Goal: Task Accomplishment & Management: Manage account settings

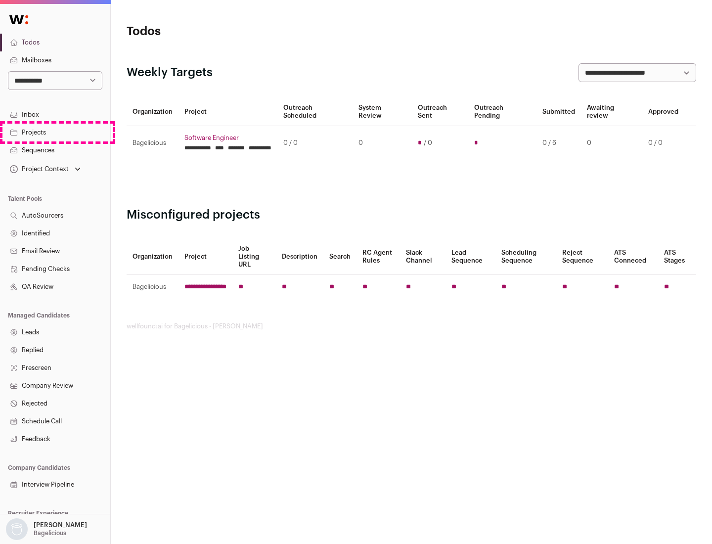
click at [55, 132] on link "Projects" at bounding box center [55, 133] width 110 height 18
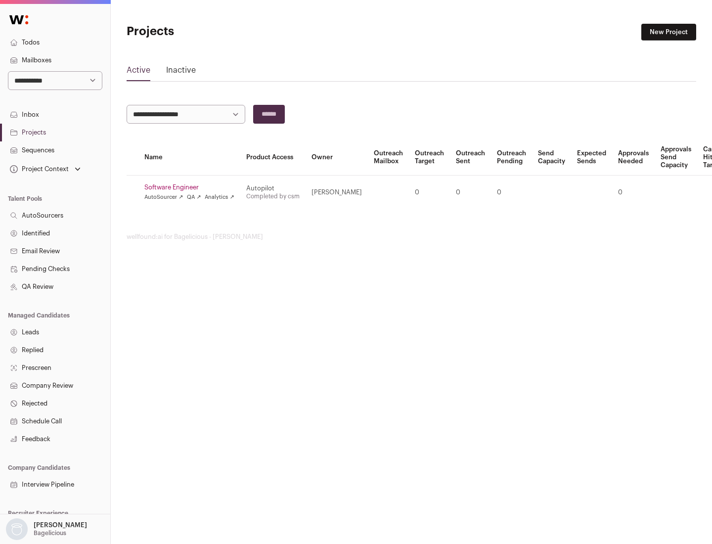
click at [192, 187] on link "Software Engineer" at bounding box center [189, 187] width 90 height 8
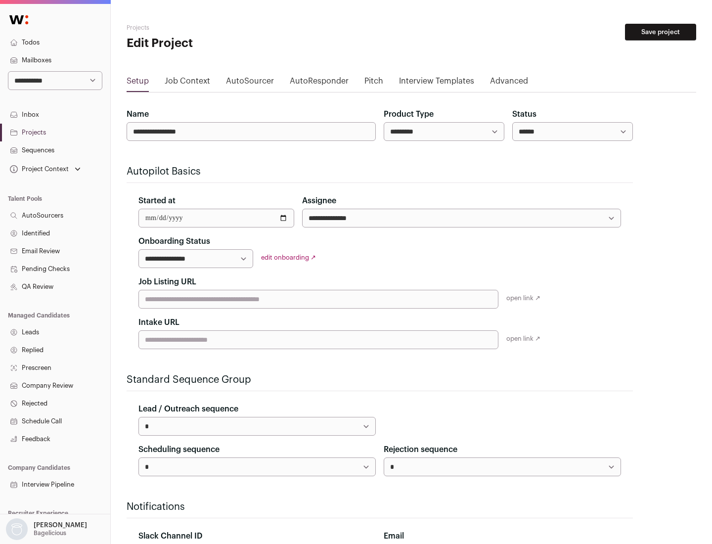
click at [661, 32] on button "Save project" at bounding box center [660, 32] width 71 height 17
